Goal: Information Seeking & Learning: Learn about a topic

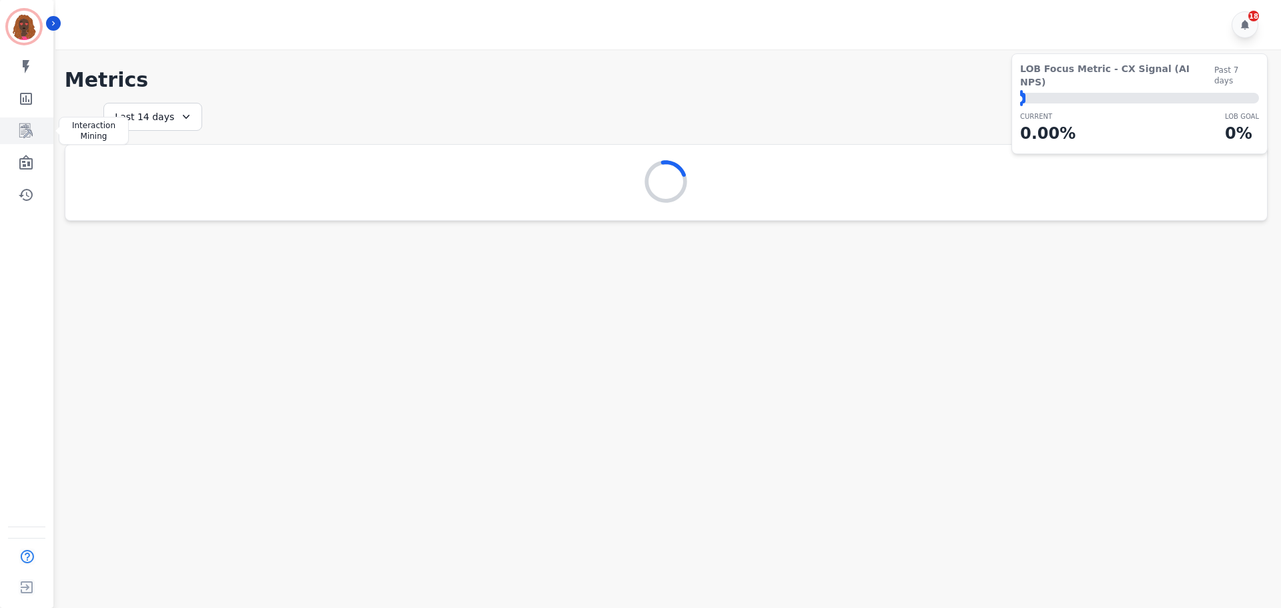
click at [39, 130] on link "Sidebar" at bounding box center [27, 130] width 51 height 27
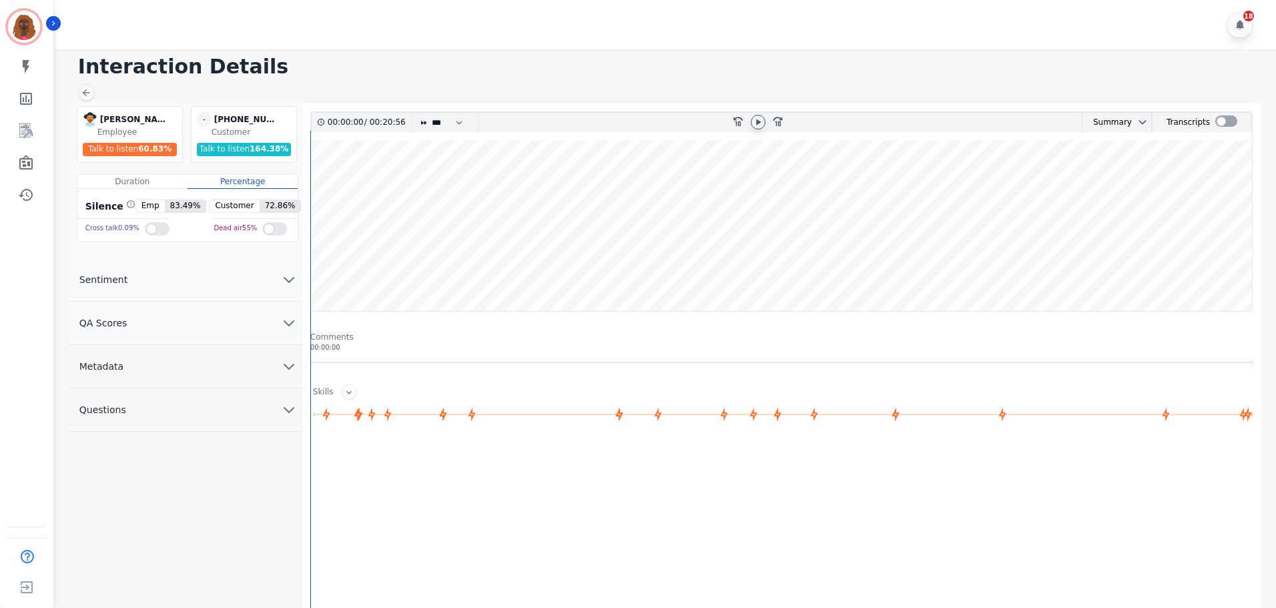
click at [755, 124] on icon at bounding box center [758, 122] width 11 height 11
click at [394, 182] on wave at bounding box center [781, 225] width 941 height 171
click at [404, 267] on wave at bounding box center [781, 225] width 941 height 171
click at [428, 264] on wave at bounding box center [781, 225] width 941 height 171
click at [444, 280] on wave at bounding box center [781, 225] width 941 height 171
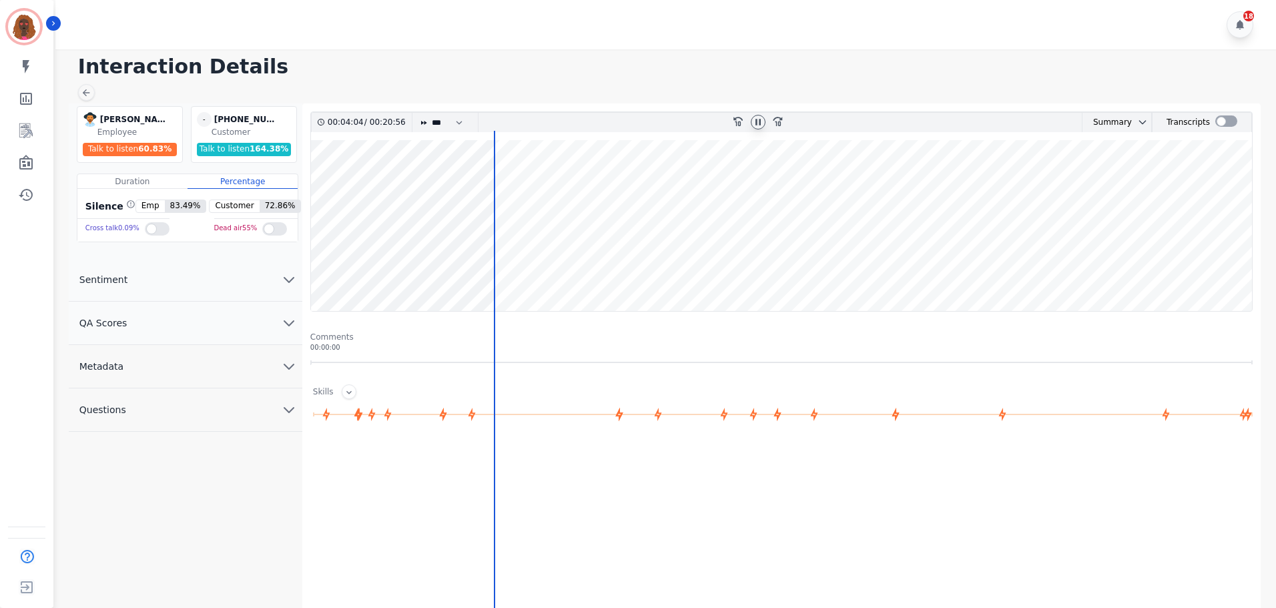
click at [499, 264] on wave at bounding box center [781, 225] width 941 height 171
click at [502, 274] on wave at bounding box center [781, 225] width 941 height 171
click at [519, 270] on wave at bounding box center [781, 225] width 941 height 171
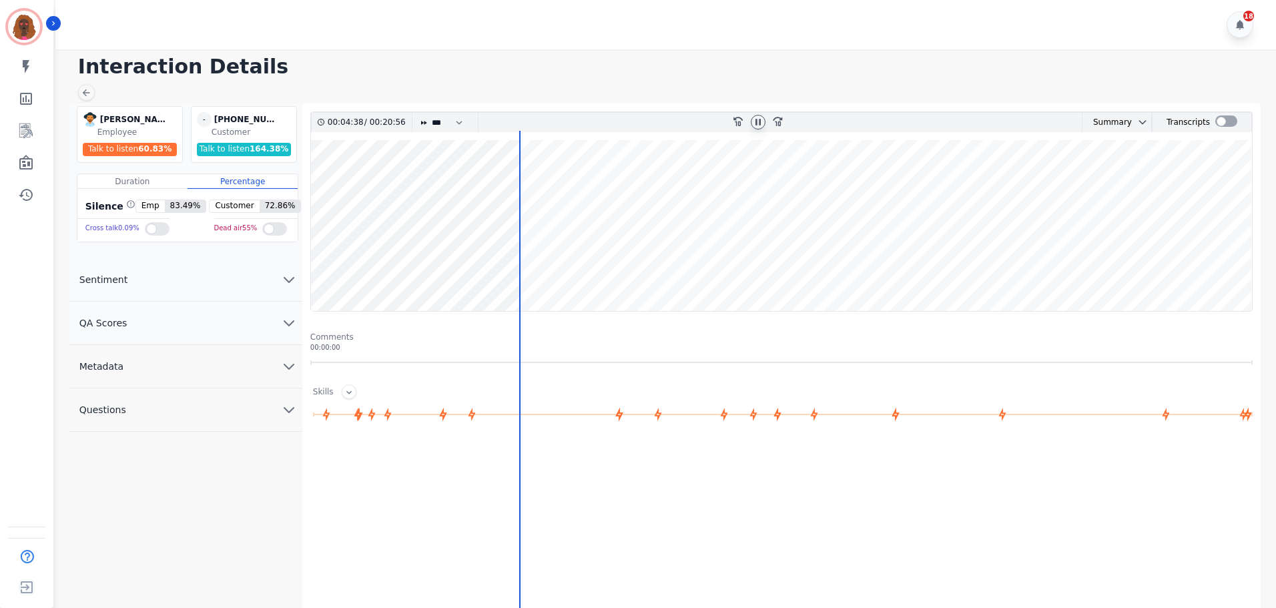
click at [530, 270] on wave at bounding box center [781, 225] width 941 height 171
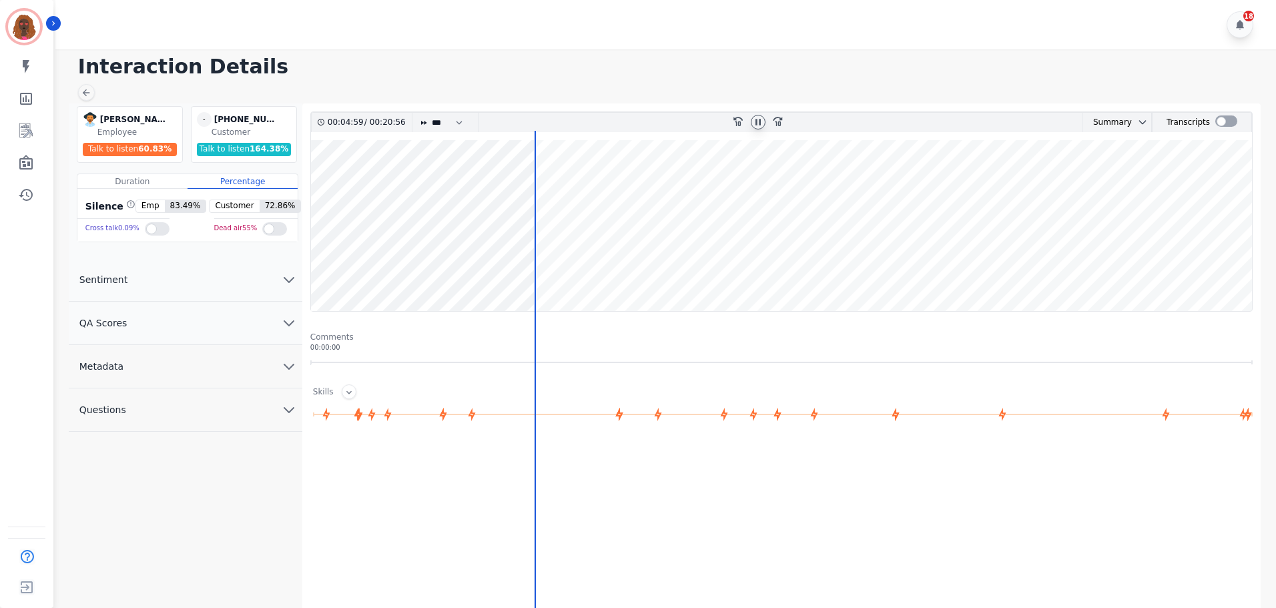
click at [538, 271] on wave at bounding box center [781, 225] width 941 height 171
click at [553, 276] on wave at bounding box center [781, 225] width 941 height 171
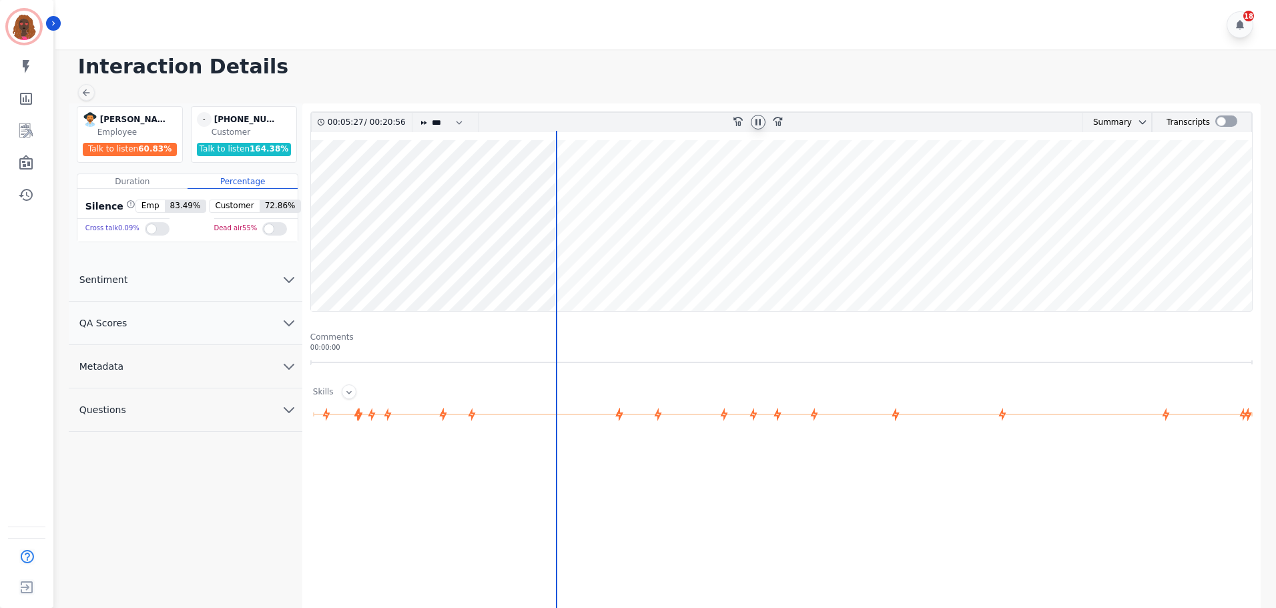
click at [595, 268] on wave at bounding box center [781, 225] width 941 height 171
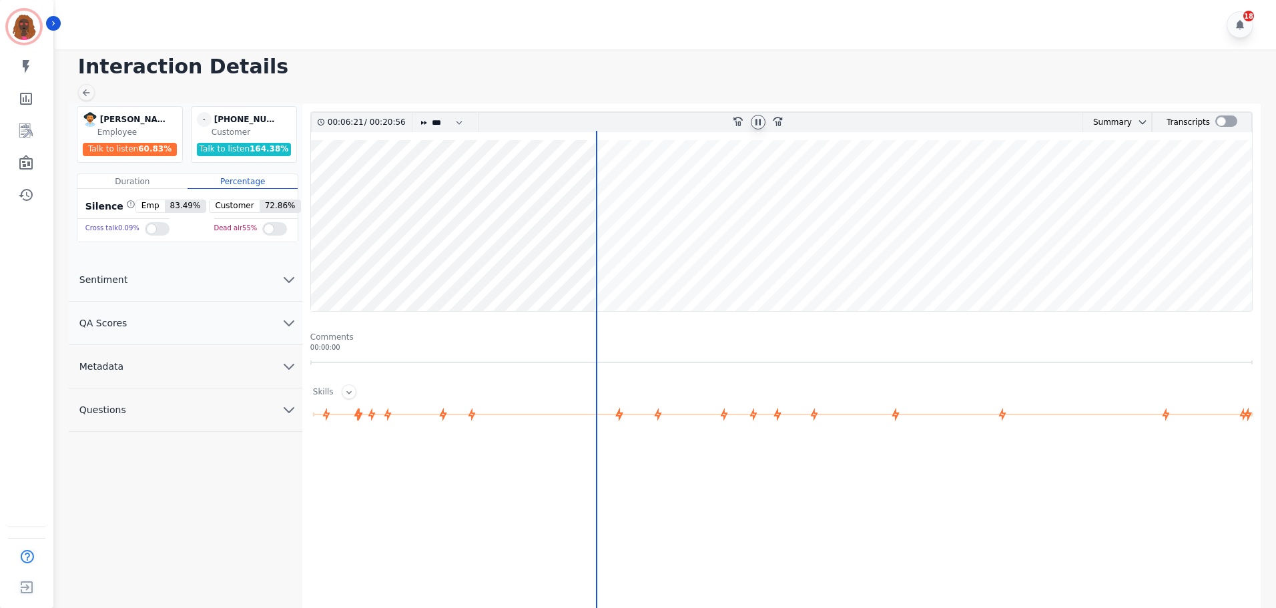
click at [618, 269] on wave at bounding box center [781, 225] width 941 height 171
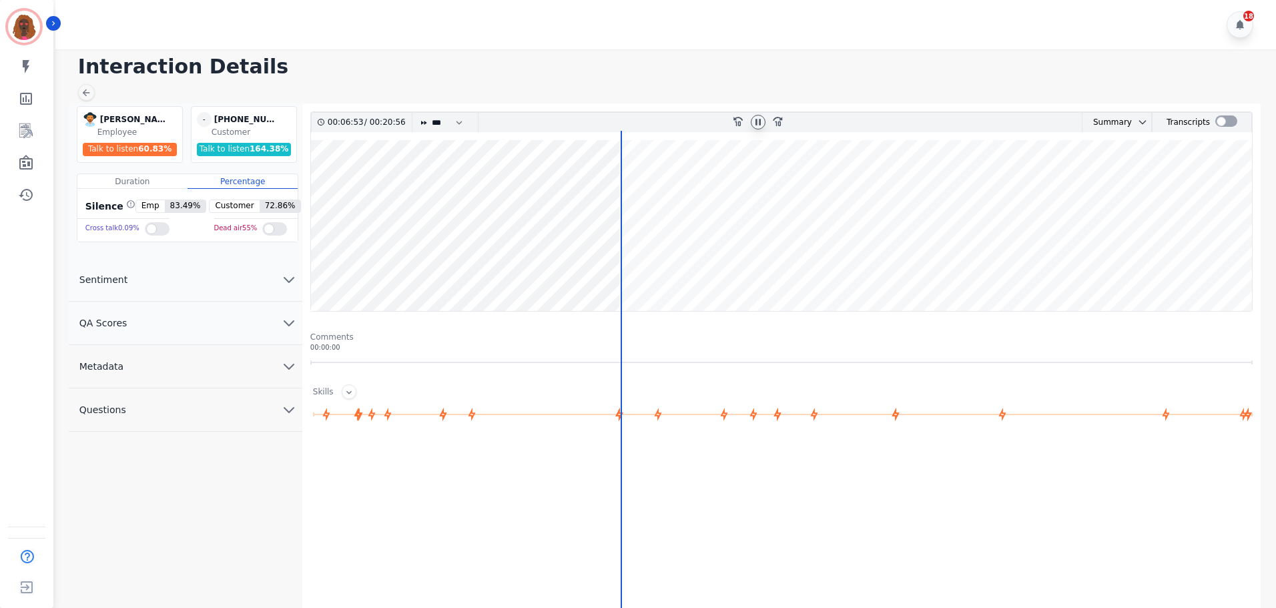
click at [625, 269] on wave at bounding box center [781, 225] width 941 height 171
click at [643, 269] on wave at bounding box center [781, 225] width 941 height 171
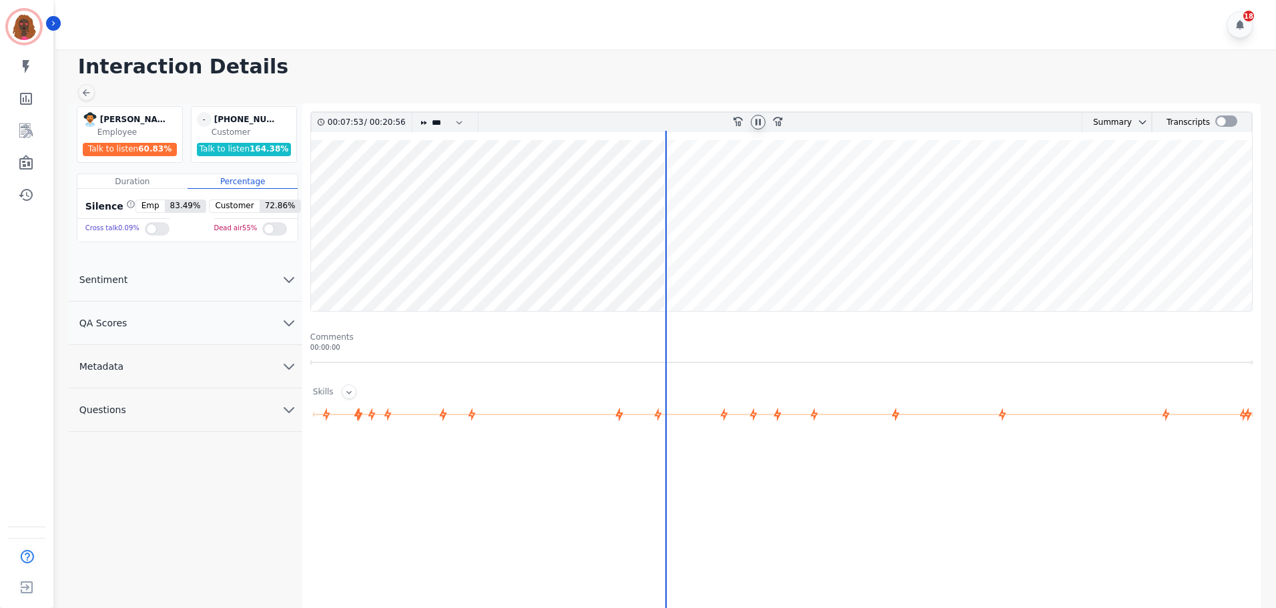
click at [678, 268] on wave at bounding box center [781, 225] width 941 height 171
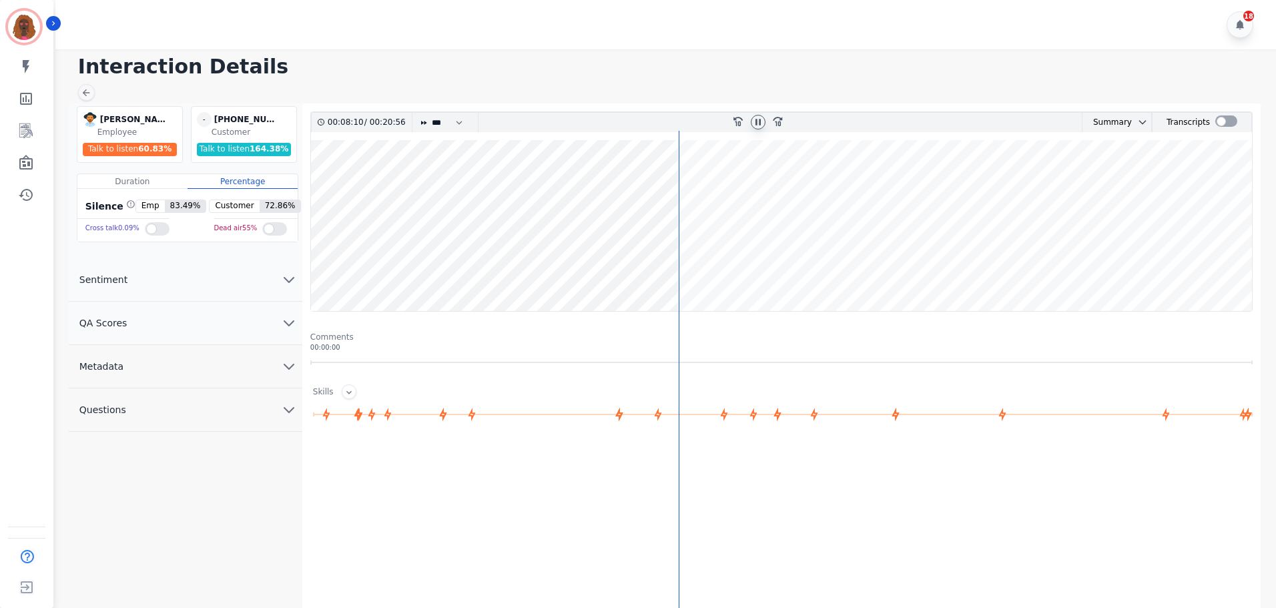
click at [699, 274] on wave at bounding box center [781, 225] width 941 height 171
click at [704, 271] on wave at bounding box center [781, 225] width 941 height 171
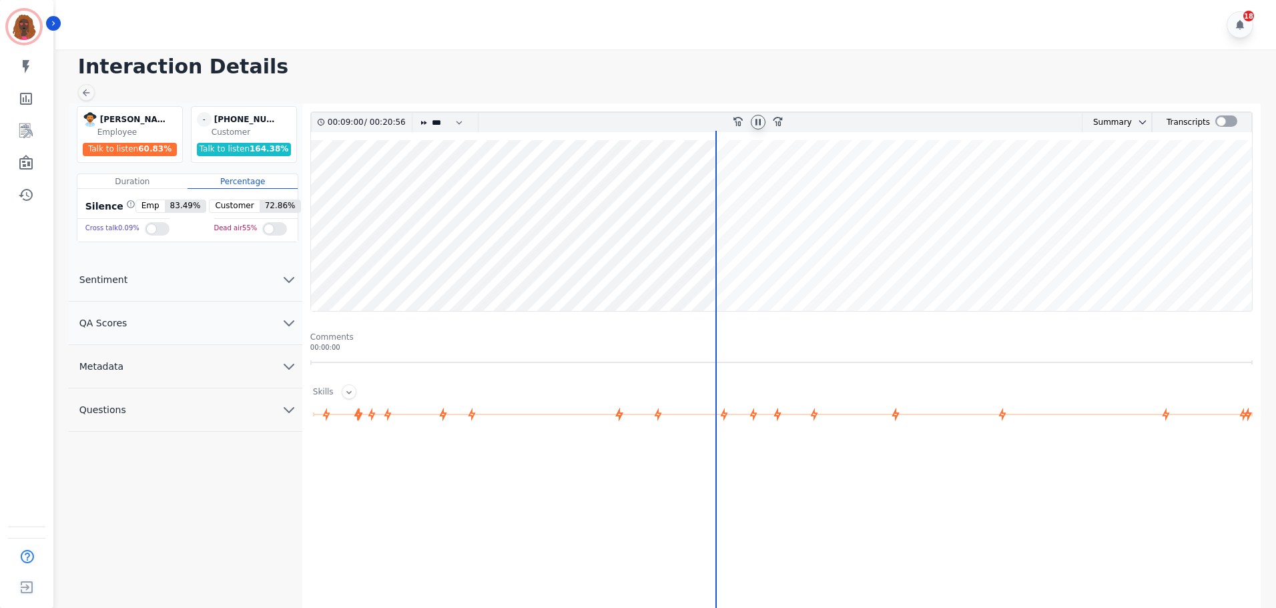
click at [755, 122] on icon at bounding box center [757, 122] width 5 height 6
click at [760, 121] on icon at bounding box center [758, 122] width 11 height 11
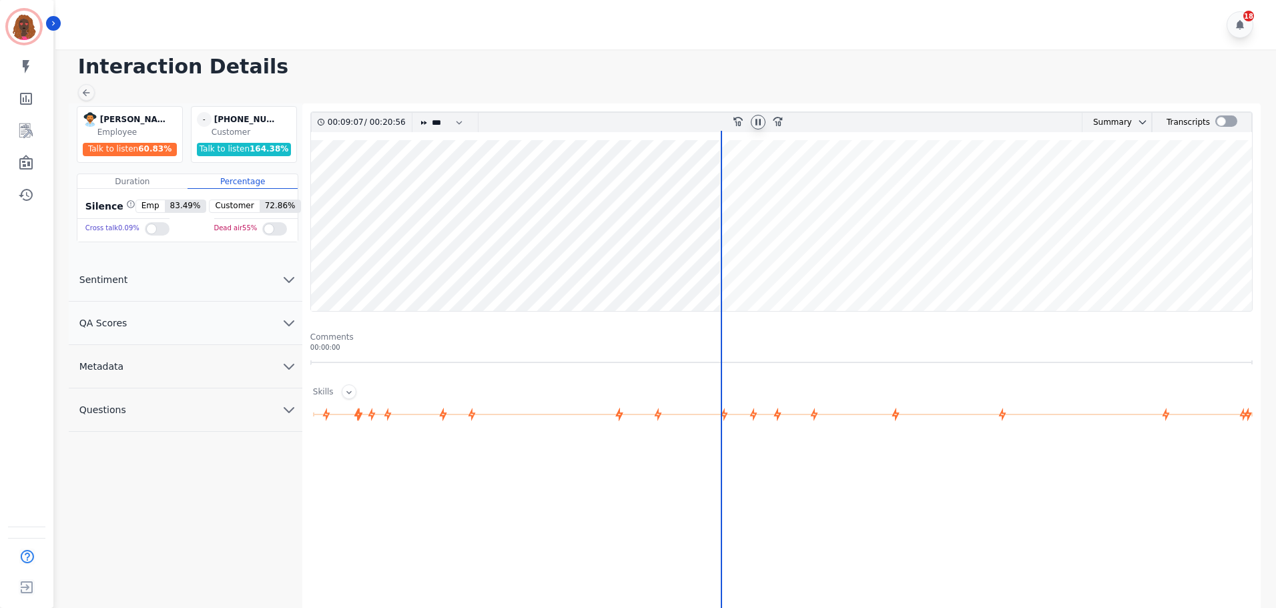
click at [757, 122] on icon at bounding box center [757, 122] width 5 height 6
click at [757, 121] on icon at bounding box center [758, 122] width 5 height 6
click at [713, 183] on wave at bounding box center [781, 225] width 941 height 171
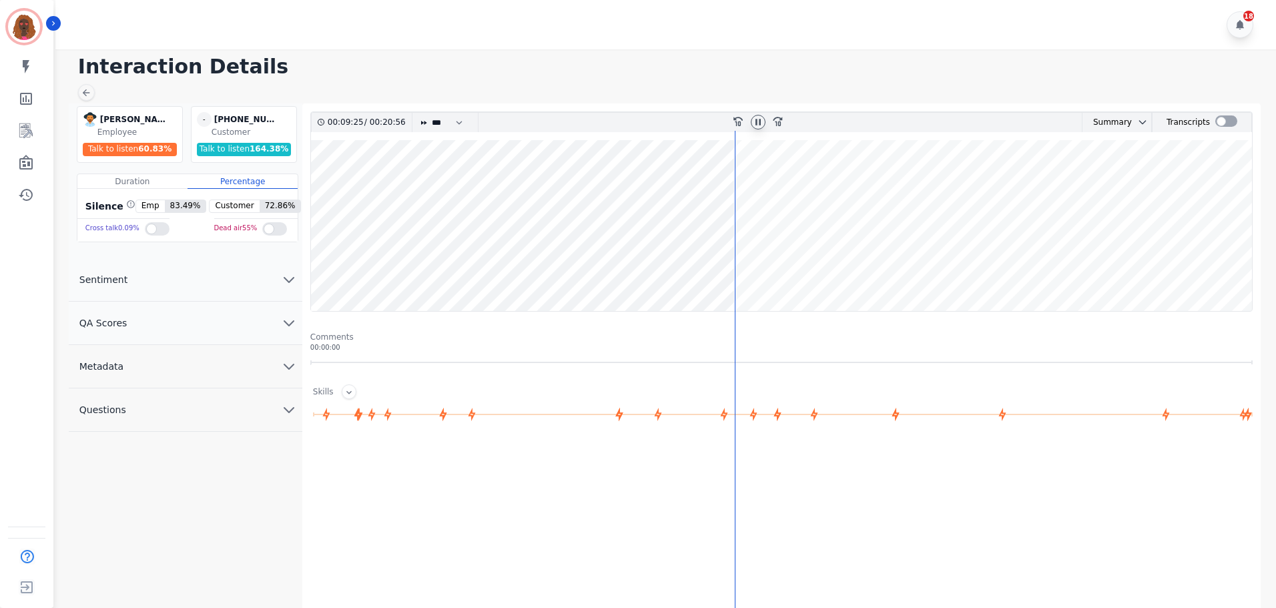
click at [755, 126] on icon at bounding box center [758, 122] width 11 height 11
click at [753, 124] on icon at bounding box center [758, 122] width 11 height 11
click at [741, 270] on wave at bounding box center [781, 225] width 941 height 171
click at [745, 272] on wave at bounding box center [781, 225] width 941 height 171
click at [751, 181] on wave at bounding box center [781, 225] width 941 height 171
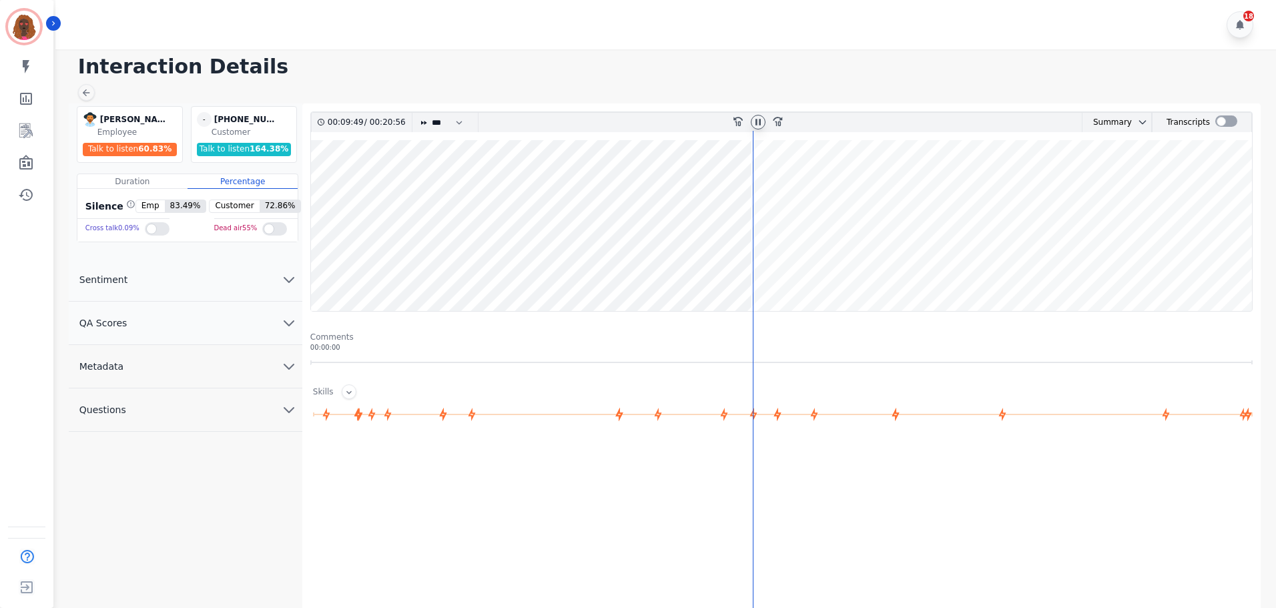
click at [763, 268] on wave at bounding box center [781, 225] width 941 height 171
click at [773, 268] on wave at bounding box center [781, 225] width 941 height 171
click at [778, 270] on wave at bounding box center [781, 225] width 941 height 171
click at [793, 271] on wave at bounding box center [781, 225] width 941 height 171
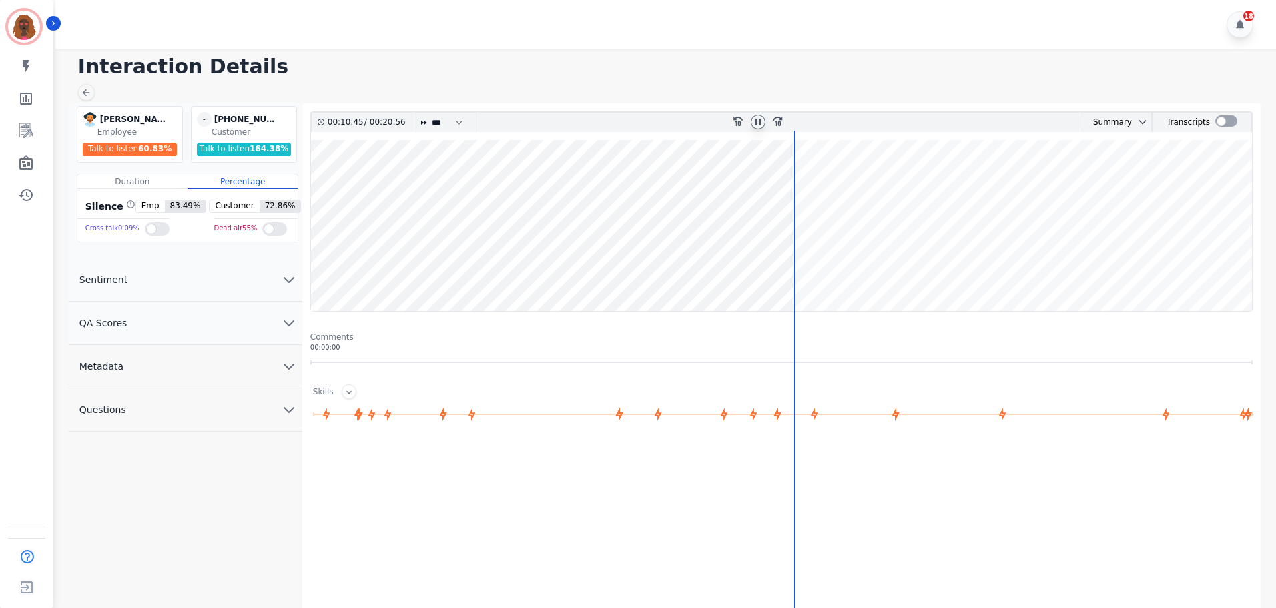
click at [802, 268] on wave at bounding box center [781, 225] width 941 height 171
click at [812, 268] on wave at bounding box center [781, 225] width 941 height 171
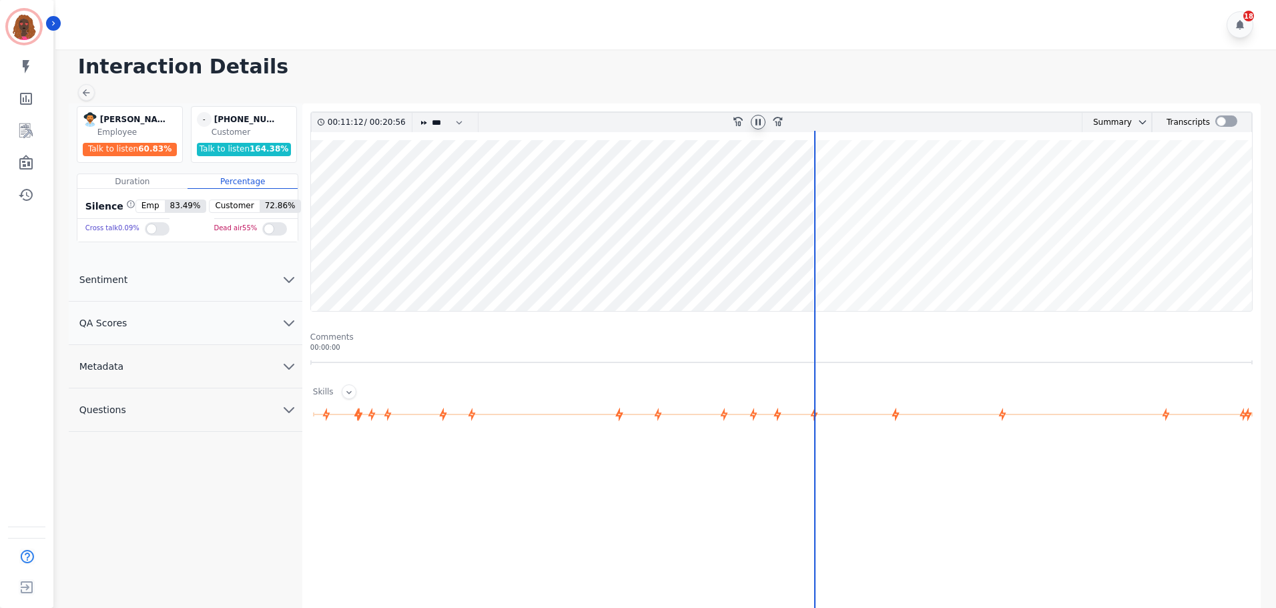
click at [804, 267] on wave at bounding box center [781, 225] width 941 height 171
click at [813, 272] on wave at bounding box center [781, 225] width 941 height 171
click at [831, 262] on wave at bounding box center [781, 225] width 941 height 171
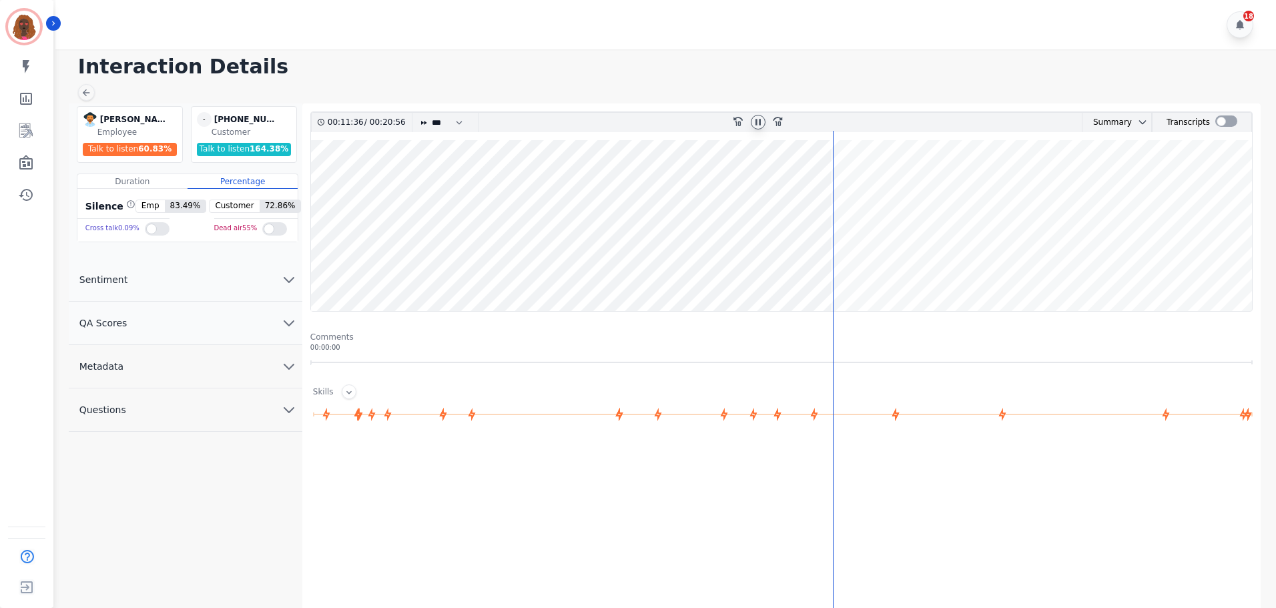
click at [857, 271] on wave at bounding box center [781, 225] width 941 height 171
click at [759, 122] on icon at bounding box center [757, 122] width 5 height 6
click at [758, 119] on icon at bounding box center [758, 122] width 11 height 11
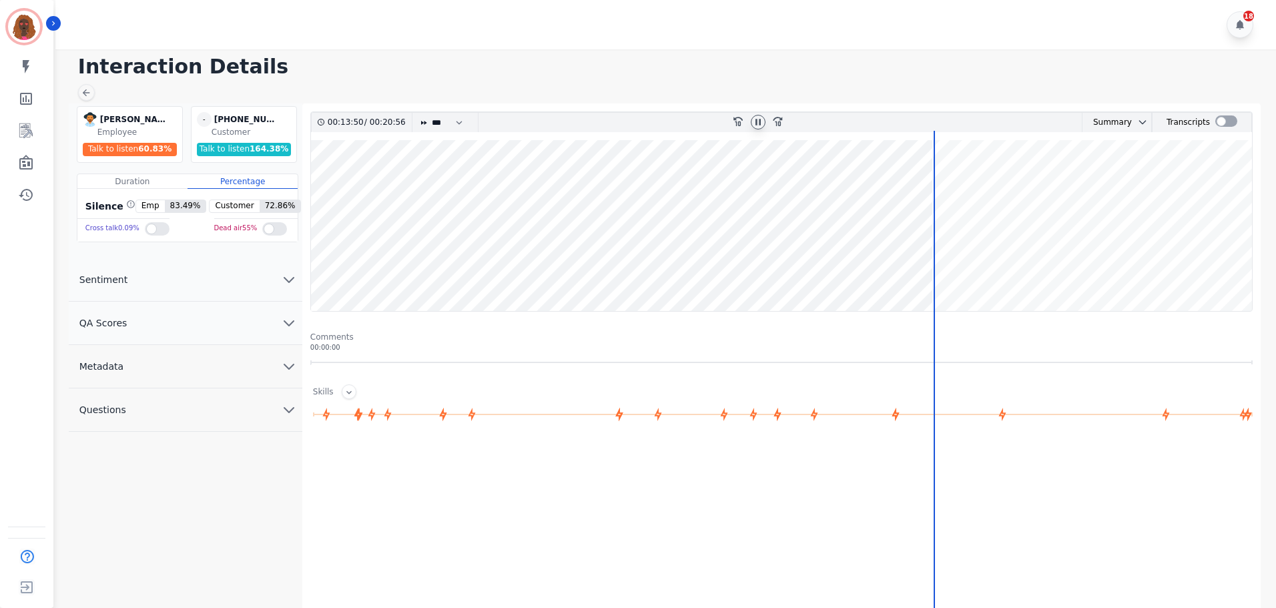
click at [1104, 182] on wave at bounding box center [781, 225] width 941 height 171
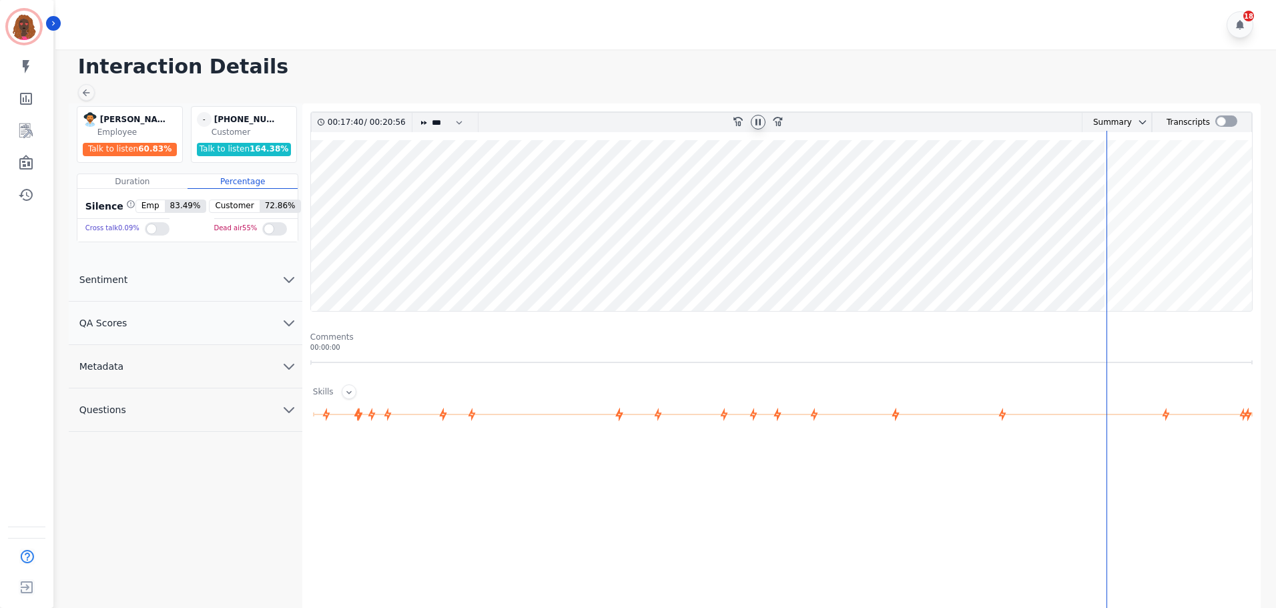
click at [1134, 183] on wave at bounding box center [781, 225] width 941 height 171
click at [1124, 266] on wave at bounding box center [781, 225] width 941 height 171
click at [1146, 270] on wave at bounding box center [781, 225] width 941 height 171
click at [1157, 268] on wave at bounding box center [781, 225] width 941 height 171
click at [1164, 269] on wave at bounding box center [781, 225] width 941 height 171
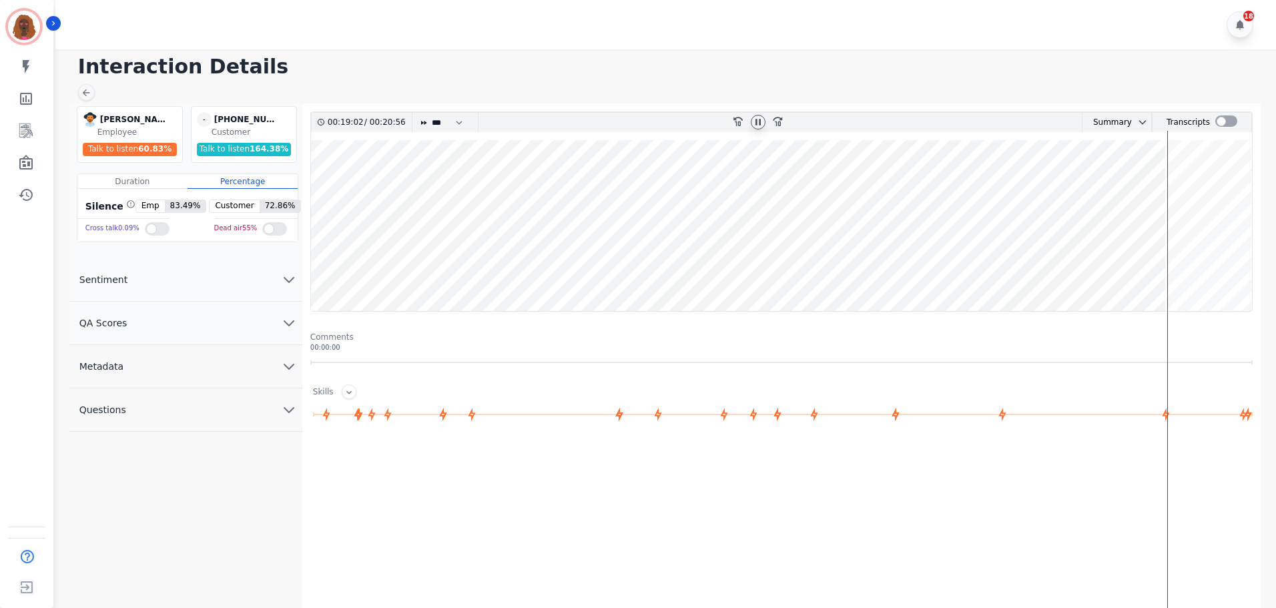
click at [1158, 182] on wave at bounding box center [781, 225] width 941 height 171
click at [1165, 268] on wave at bounding box center [781, 225] width 941 height 171
click at [1170, 269] on wave at bounding box center [781, 225] width 941 height 171
click at [1193, 260] on wave at bounding box center [781, 225] width 941 height 171
click at [1227, 266] on wave at bounding box center [781, 225] width 941 height 171
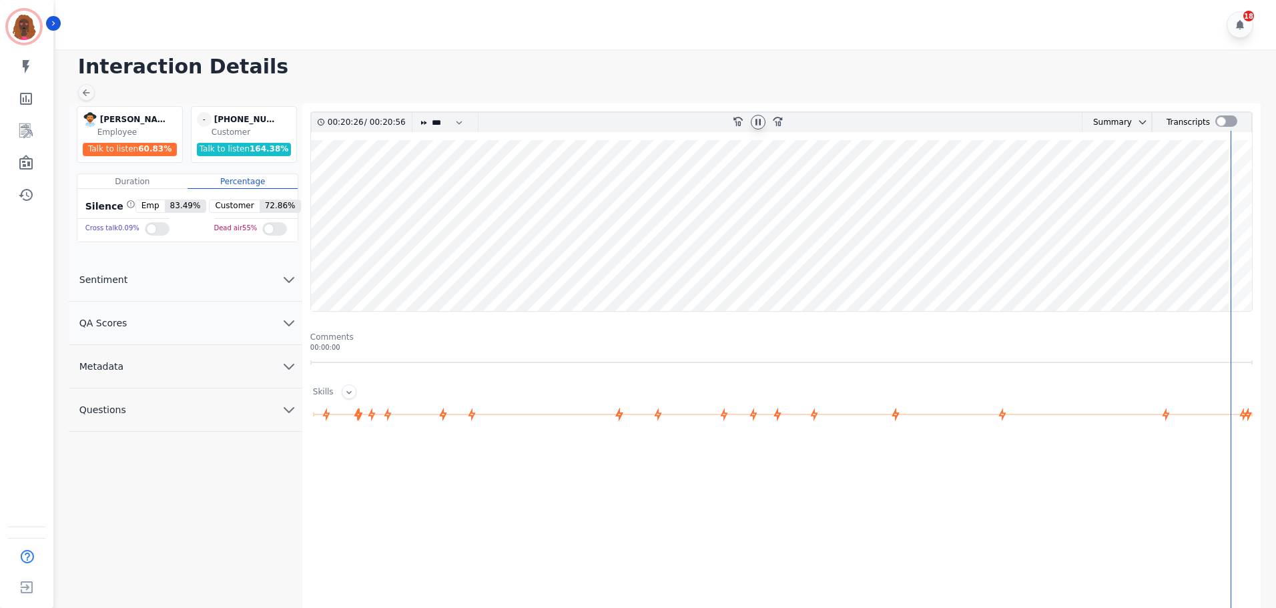
click at [1236, 266] on wave at bounding box center [781, 225] width 941 height 171
click at [761, 125] on icon at bounding box center [758, 122] width 11 height 11
click at [758, 125] on icon at bounding box center [758, 122] width 11 height 11
click at [443, 265] on wave at bounding box center [781, 225] width 941 height 171
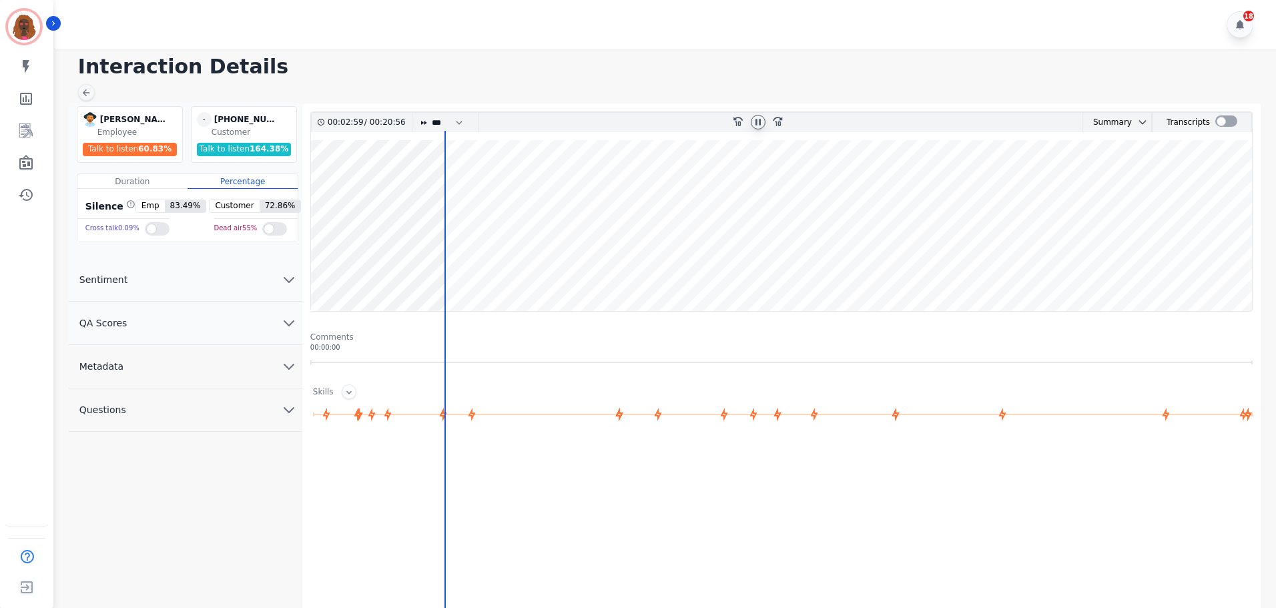
click at [452, 270] on wave at bounding box center [781, 225] width 941 height 171
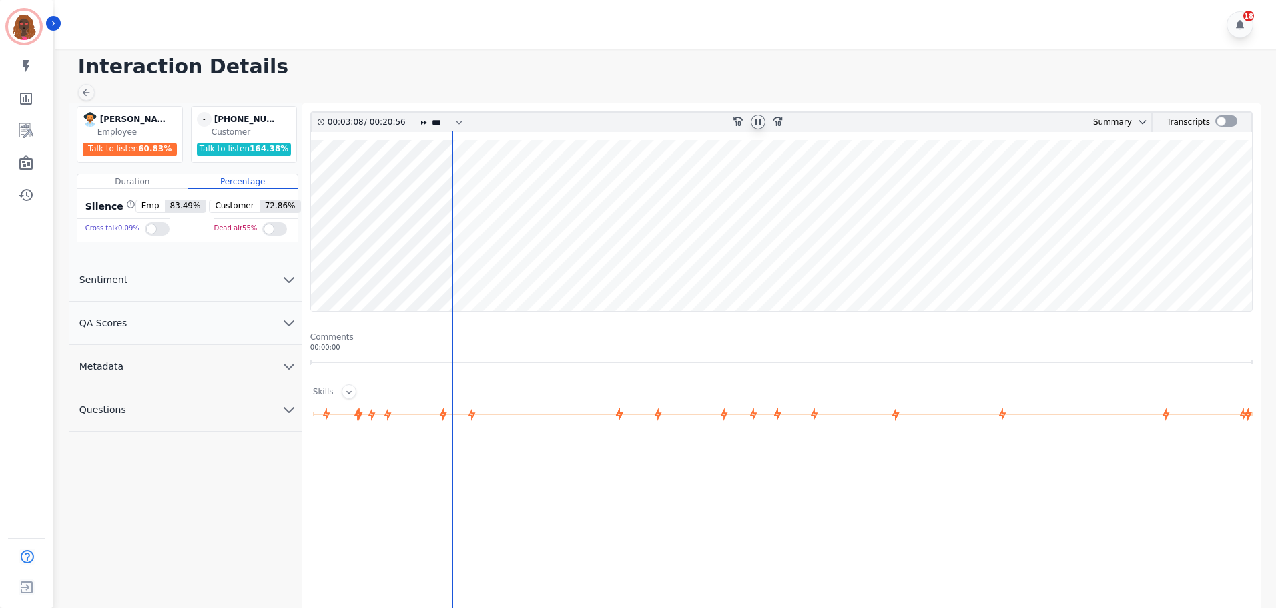
click at [474, 266] on wave at bounding box center [781, 225] width 941 height 171
click at [490, 268] on wave at bounding box center [781, 225] width 941 height 171
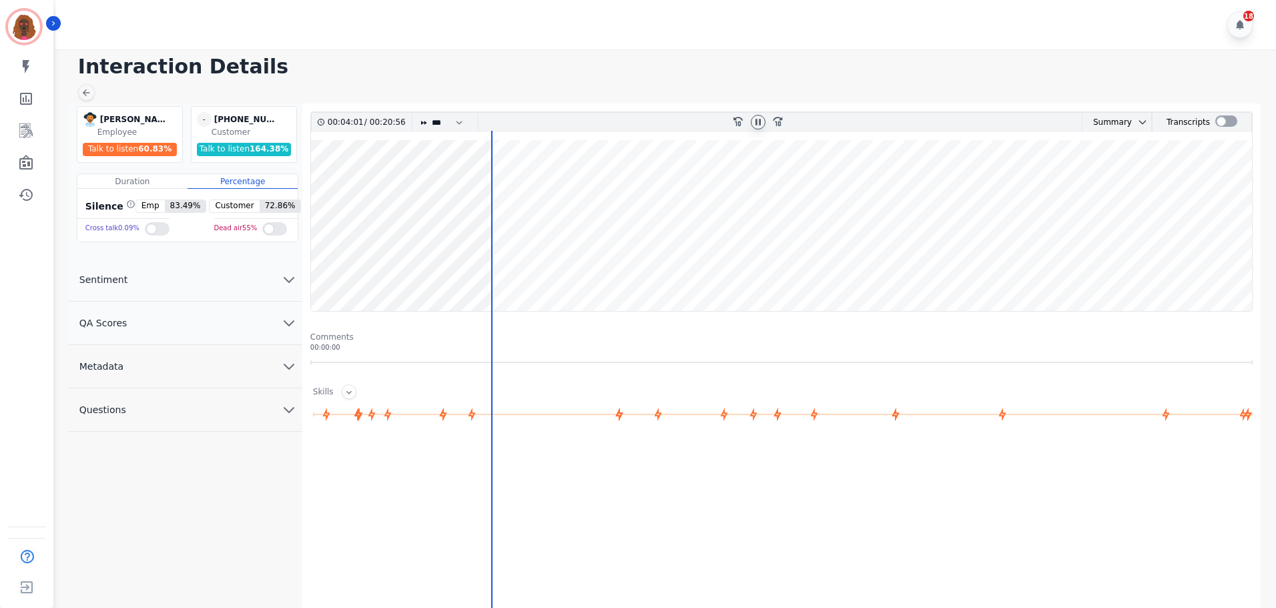
click at [520, 266] on wave at bounding box center [781, 225] width 941 height 171
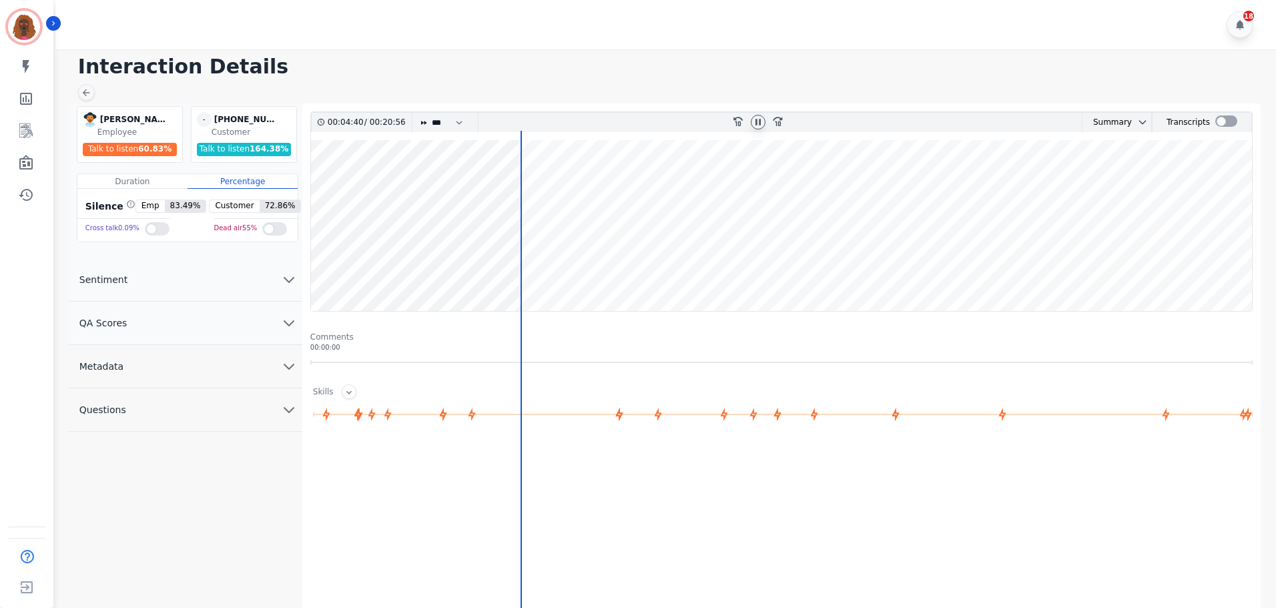
click at [618, 266] on wave at bounding box center [781, 225] width 941 height 171
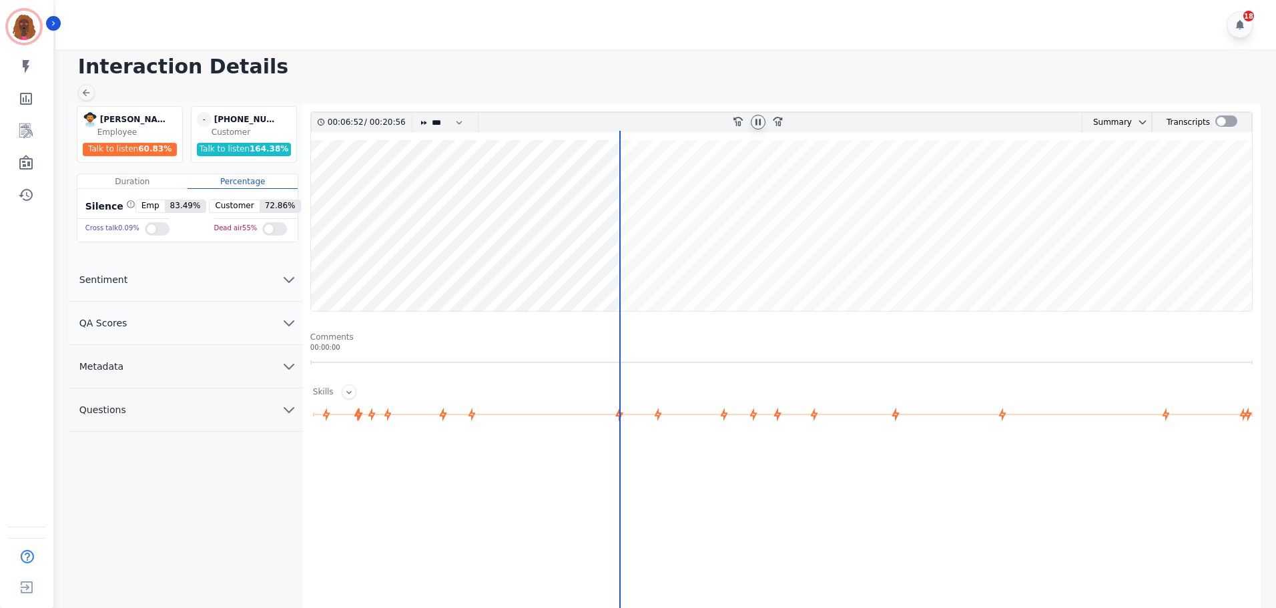
click at [662, 268] on wave at bounding box center [781, 225] width 941 height 171
click at [690, 270] on wave at bounding box center [781, 225] width 941 height 171
click at [702, 269] on wave at bounding box center [781, 225] width 941 height 171
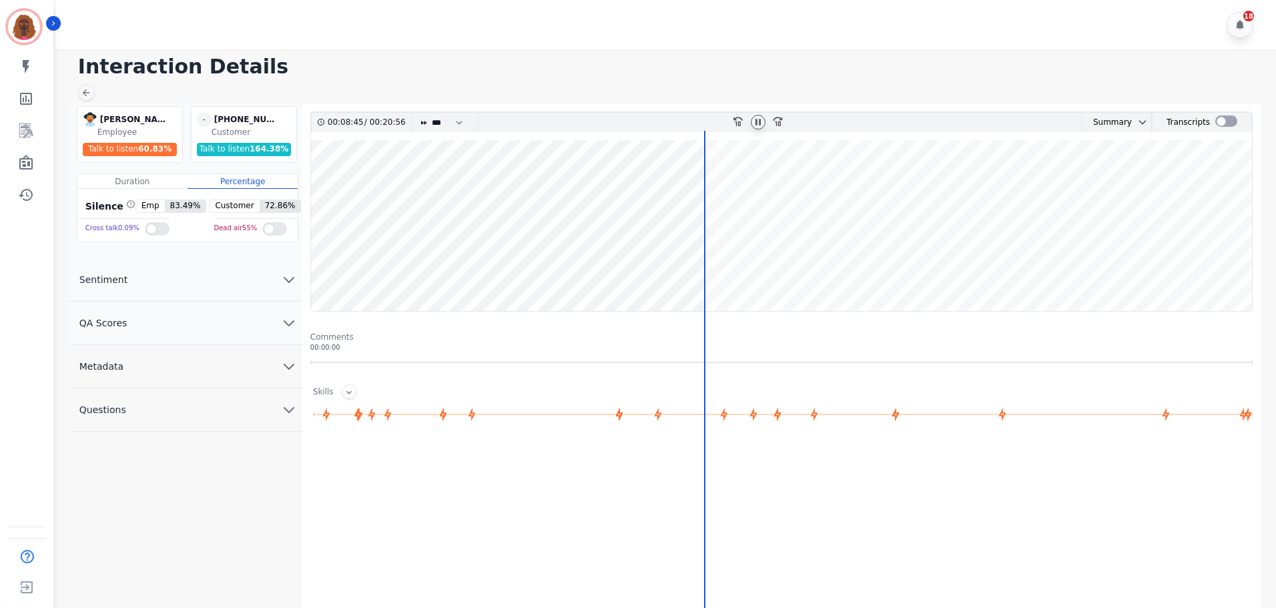
click at [669, 268] on wave at bounding box center [781, 225] width 941 height 171
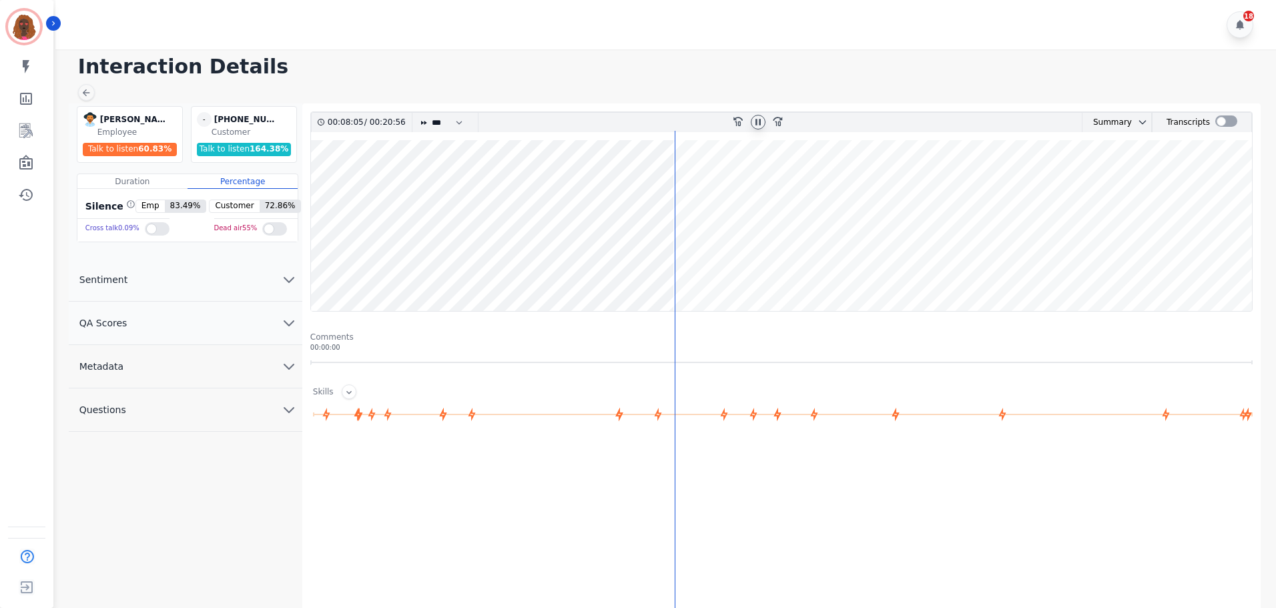
click at [687, 268] on wave at bounding box center [781, 225] width 941 height 171
click at [696, 269] on wave at bounding box center [781, 225] width 941 height 171
click at [728, 270] on wave at bounding box center [781, 225] width 941 height 171
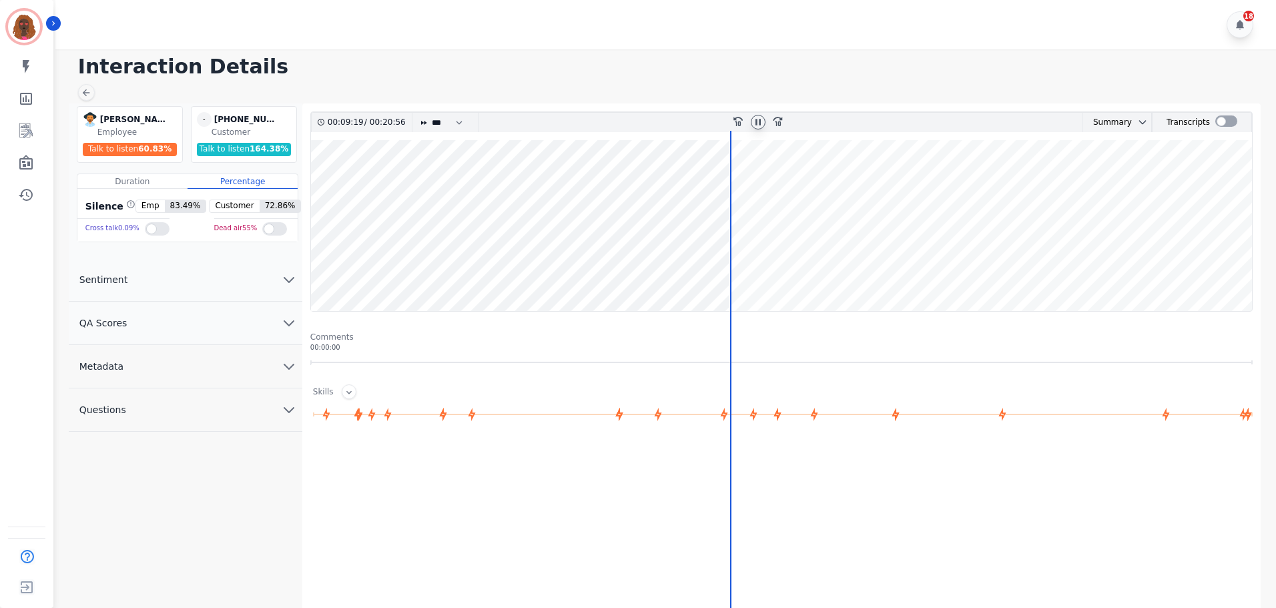
click at [733, 269] on wave at bounding box center [781, 225] width 941 height 171
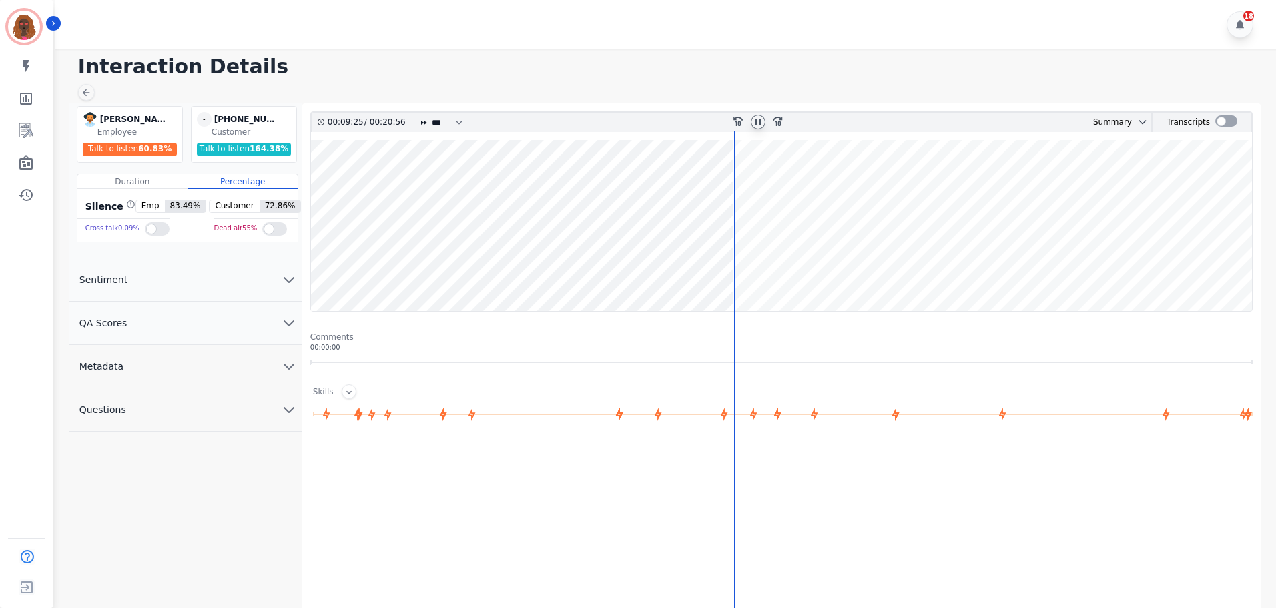
click at [743, 266] on wave at bounding box center [781, 225] width 941 height 171
click at [765, 267] on wave at bounding box center [781, 225] width 941 height 171
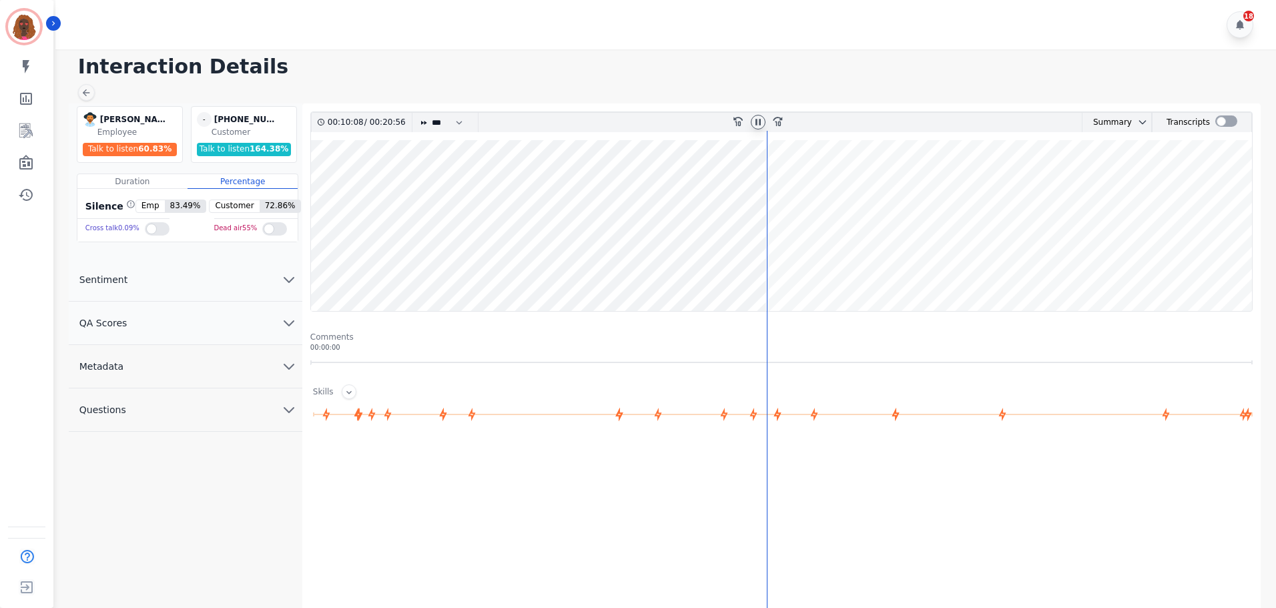
click at [804, 269] on wave at bounding box center [781, 225] width 941 height 171
click at [811, 271] on wave at bounding box center [781, 225] width 941 height 171
click at [832, 265] on wave at bounding box center [781, 225] width 941 height 171
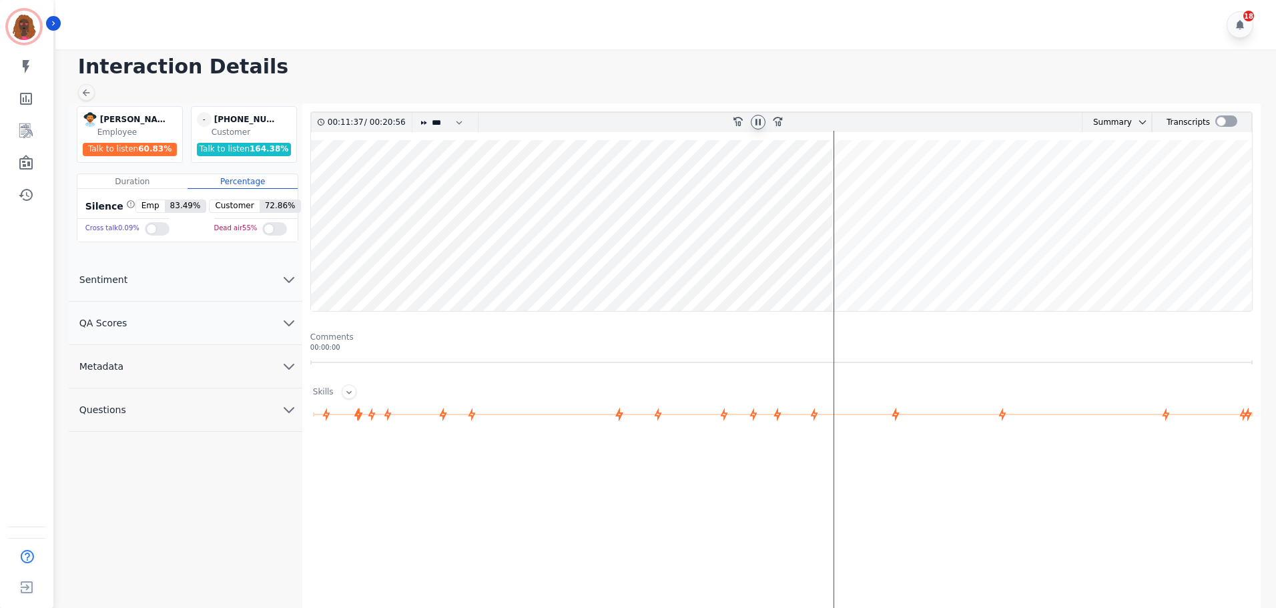
click at [868, 266] on wave at bounding box center [781, 225] width 941 height 171
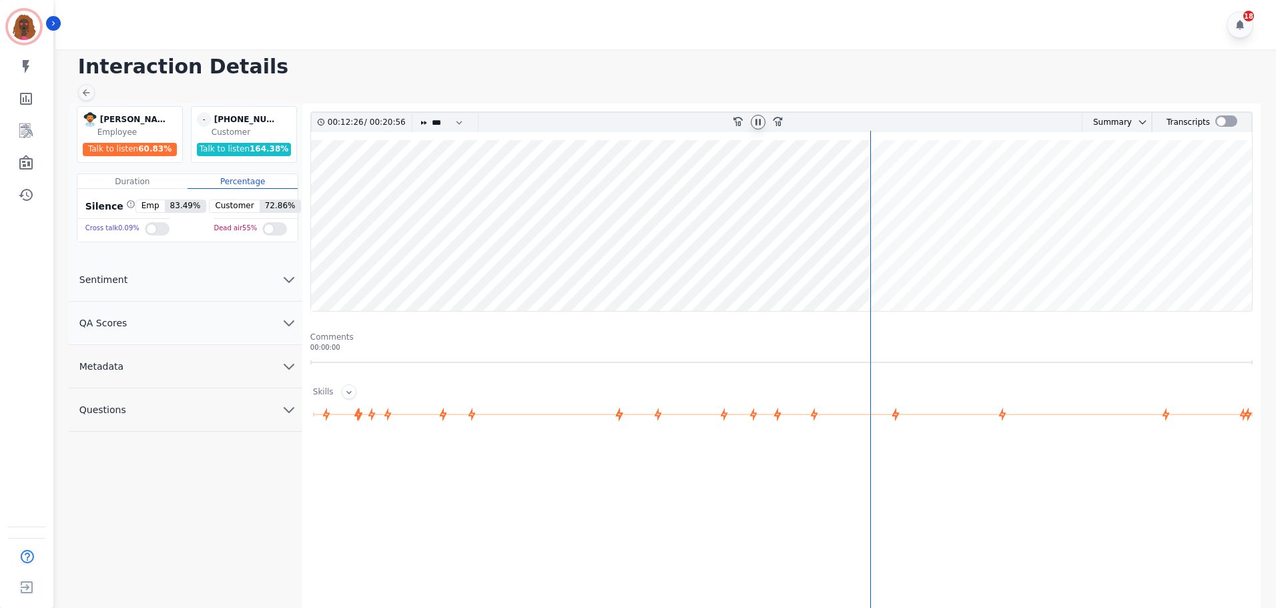
click at [873, 270] on wave at bounding box center [781, 225] width 941 height 171
click at [905, 268] on wave at bounding box center [781, 225] width 941 height 171
click at [1125, 268] on wave at bounding box center [781, 225] width 941 height 171
click at [472, 268] on wave at bounding box center [781, 225] width 941 height 171
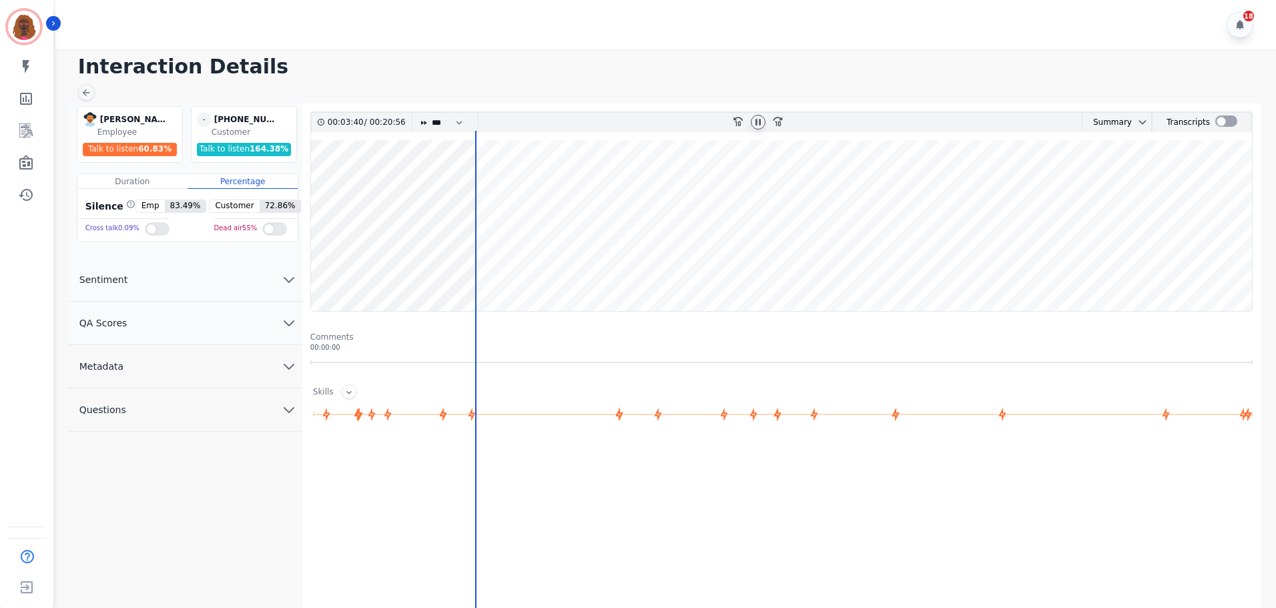
click at [492, 269] on wave at bounding box center [781, 225] width 941 height 171
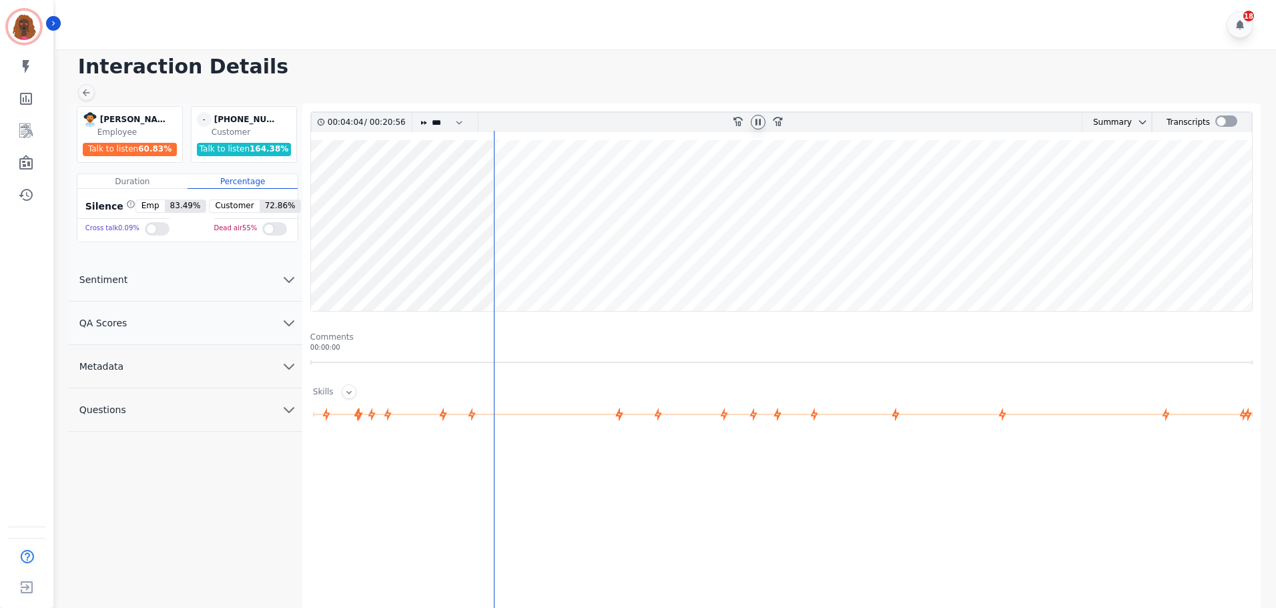
click at [502, 266] on wave at bounding box center [781, 225] width 941 height 171
click at [516, 270] on wave at bounding box center [781, 225] width 941 height 171
click at [525, 271] on wave at bounding box center [781, 225] width 941 height 171
click at [537, 270] on wave at bounding box center [781, 225] width 941 height 171
click at [757, 119] on icon at bounding box center [757, 122] width 5 height 6
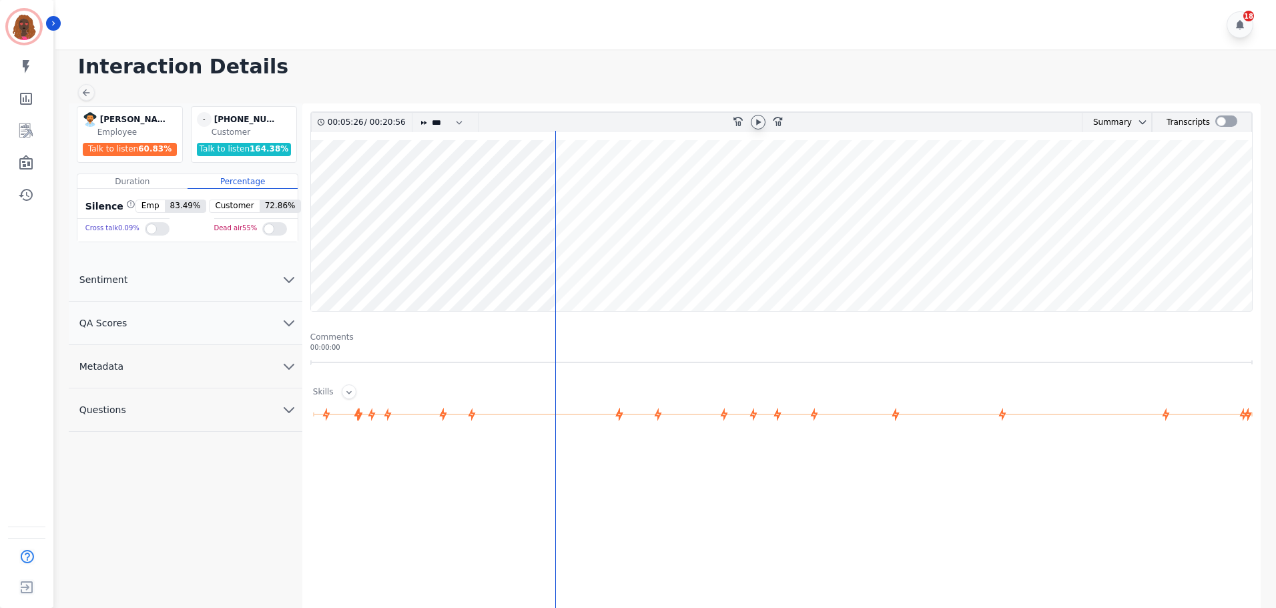
click at [763, 120] on icon at bounding box center [758, 122] width 11 height 11
click at [758, 122] on icon at bounding box center [758, 122] width 11 height 11
